Goal: Task Accomplishment & Management: Use online tool/utility

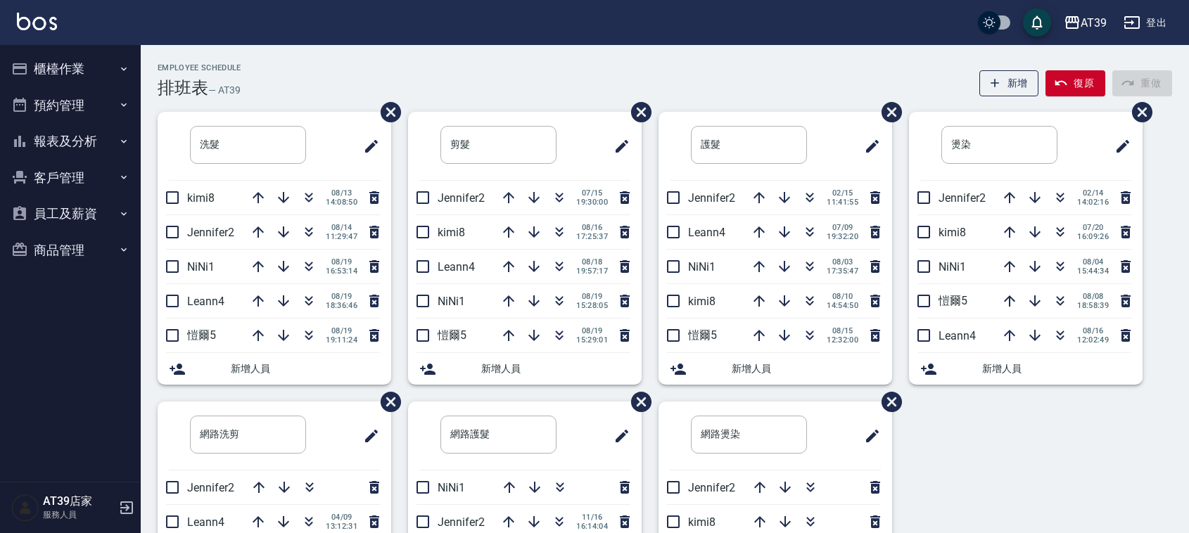
click at [23, 28] on img at bounding box center [37, 22] width 40 height 18
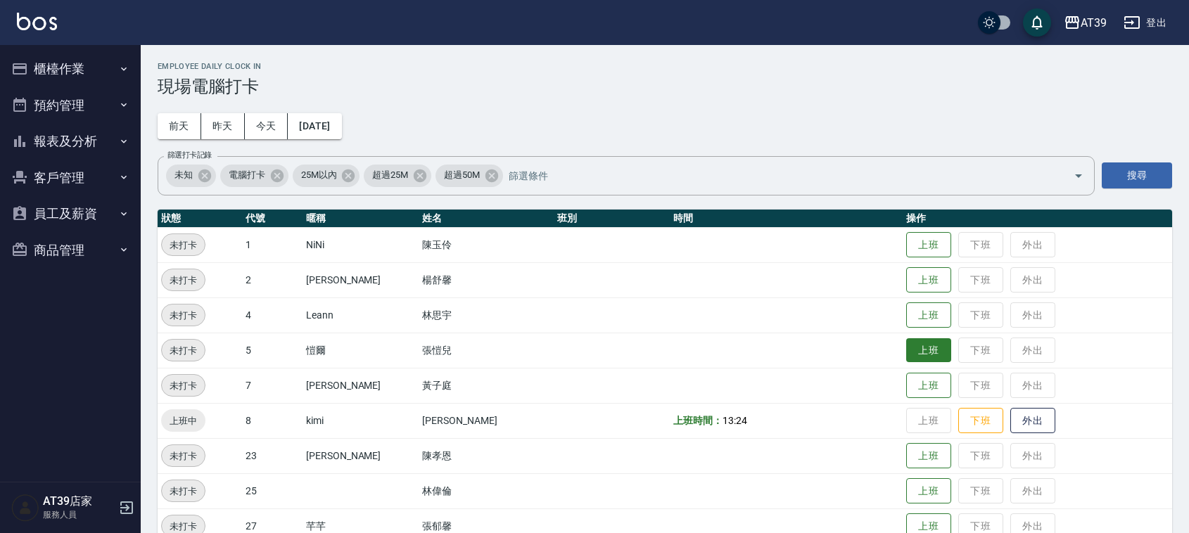
click at [906, 350] on button "上班" at bounding box center [928, 350] width 45 height 25
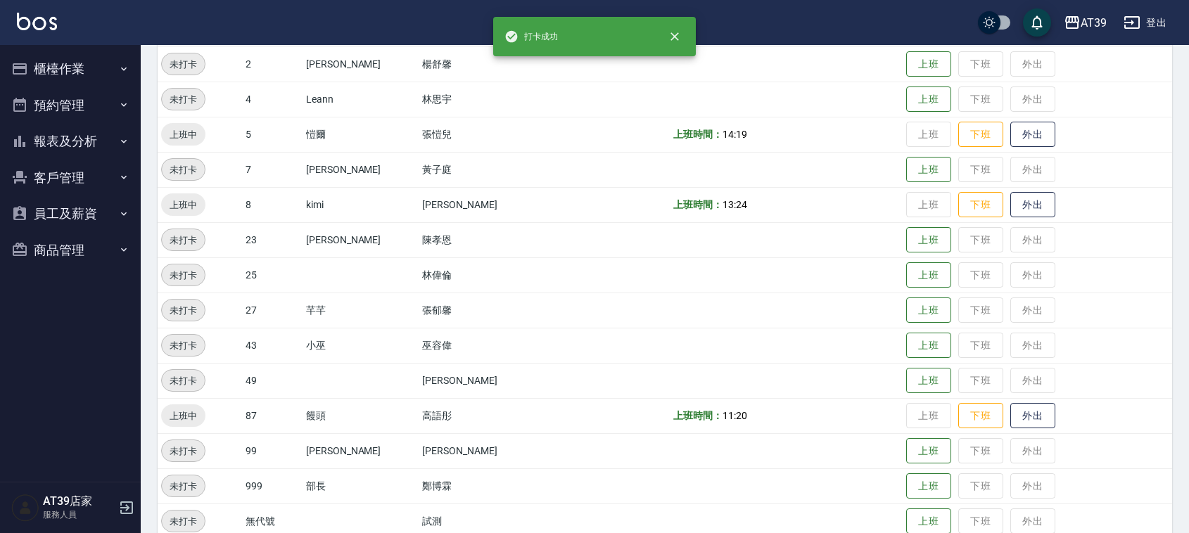
scroll to position [238, 0]
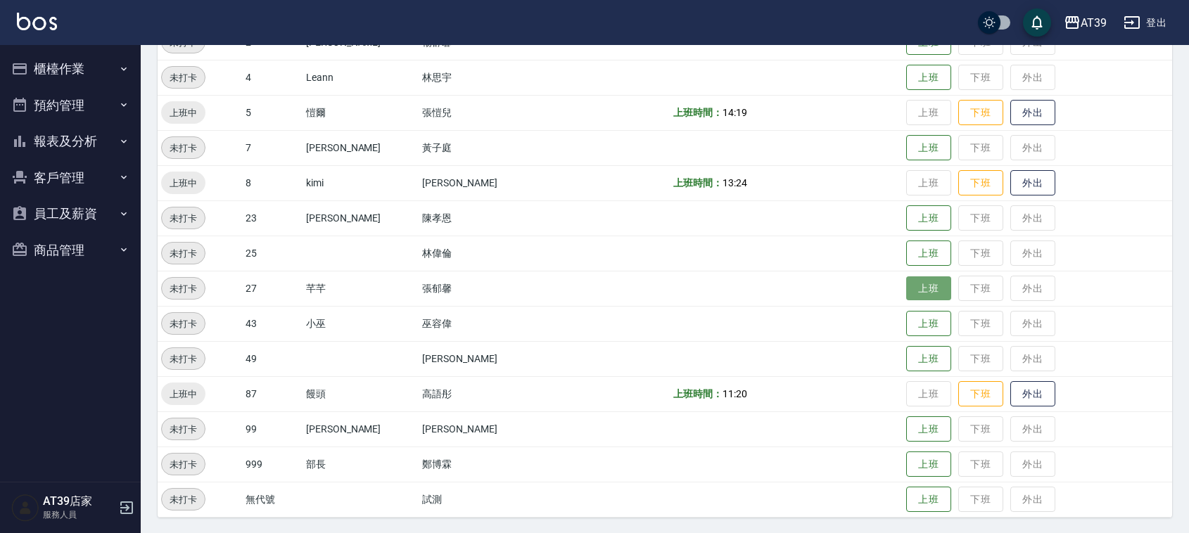
click at [906, 296] on button "上班" at bounding box center [928, 288] width 45 height 25
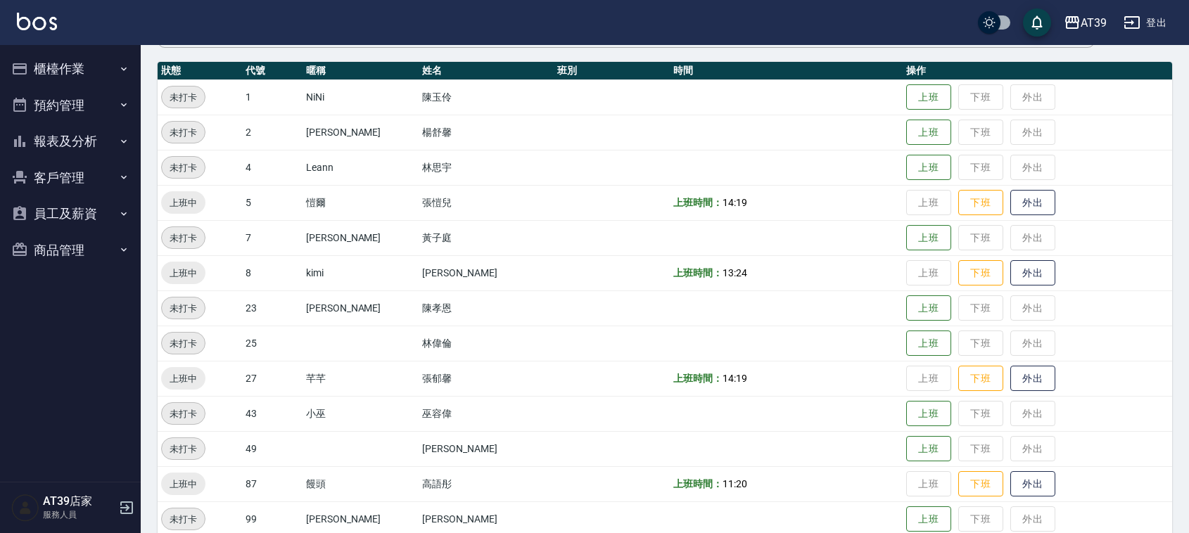
scroll to position [176, 0]
